Goal: Task Accomplishment & Management: Complete application form

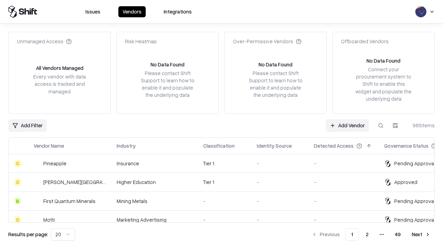
click at [347, 125] on link "Add Vendor" at bounding box center [347, 125] width 43 height 12
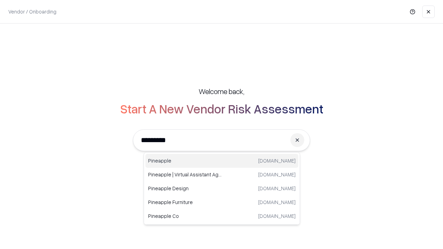
click at [222, 161] on div "Pineapple [DOMAIN_NAME]" at bounding box center [221, 161] width 153 height 14
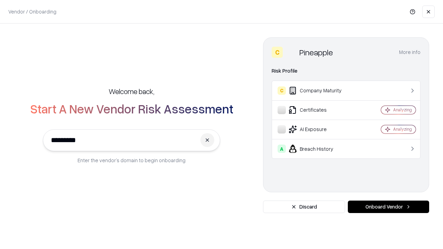
type input "*********"
click at [388, 207] on button "Onboard Vendor" at bounding box center [388, 207] width 81 height 12
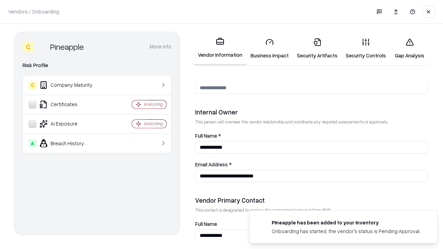
scroll to position [358, 0]
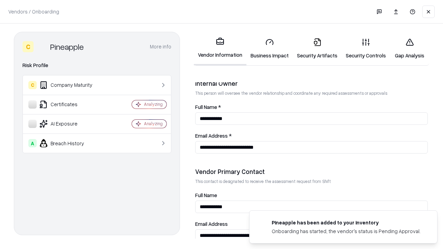
click at [270, 48] on link "Business Impact" at bounding box center [269, 49] width 46 height 32
click at [409, 48] on link "Gap Analysis" at bounding box center [409, 49] width 39 height 32
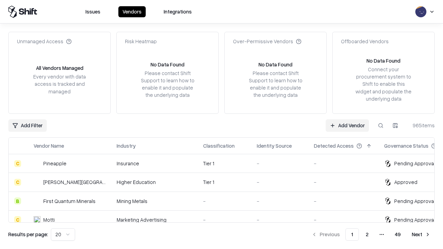
click at [347, 125] on link "Add Vendor" at bounding box center [347, 125] width 43 height 12
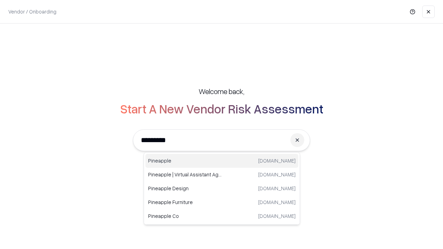
click at [222, 161] on div "Pineapple [DOMAIN_NAME]" at bounding box center [221, 161] width 153 height 14
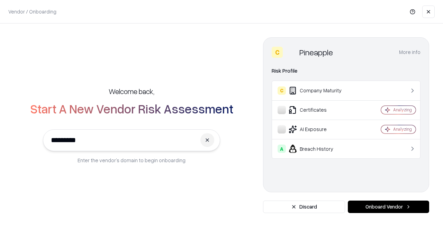
type input "*********"
click at [388, 207] on button "Onboard Vendor" at bounding box center [388, 207] width 81 height 12
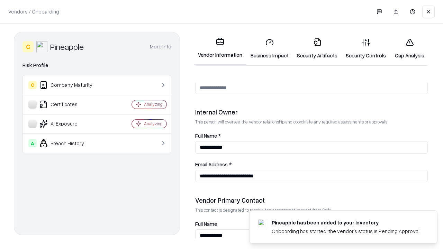
scroll to position [358, 0]
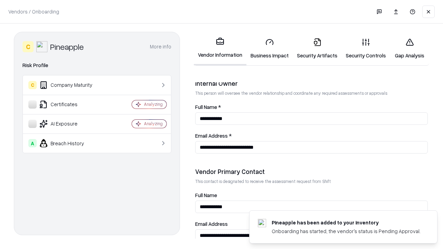
click at [409, 48] on link "Gap Analysis" at bounding box center [409, 49] width 39 height 32
